Goal: Transaction & Acquisition: Book appointment/travel/reservation

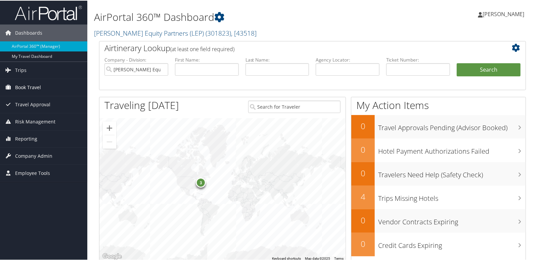
click at [28, 87] on span "Book Travel" at bounding box center [28, 86] width 26 height 17
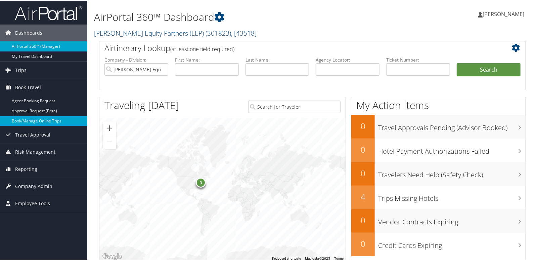
click at [32, 121] on link "Book/Manage Online Trips" at bounding box center [43, 120] width 87 height 10
